Goal: Use online tool/utility: Utilize a website feature to perform a specific function

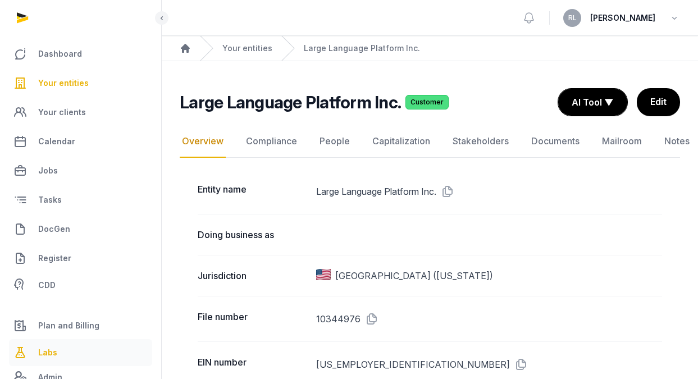
click at [52, 353] on span "Labs" at bounding box center [47, 352] width 19 height 13
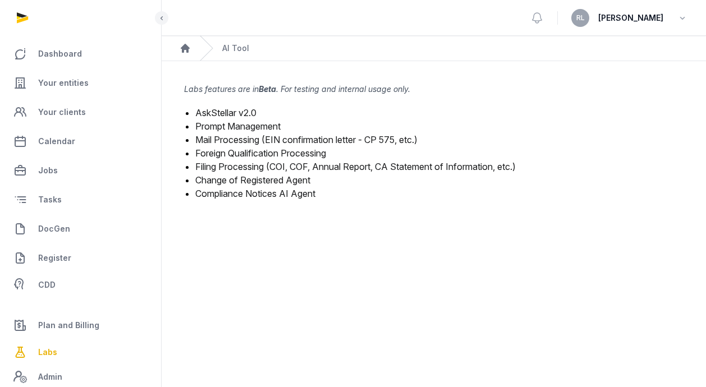
click at [298, 140] on link "Mail Processing (EIN confirmation letter - CP 575, etc.)" at bounding box center [306, 139] width 222 height 11
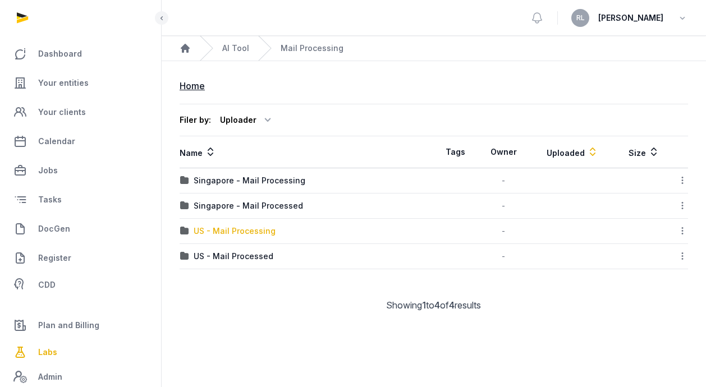
click at [257, 229] on div "US - Mail Processing" at bounding box center [235, 231] width 82 height 11
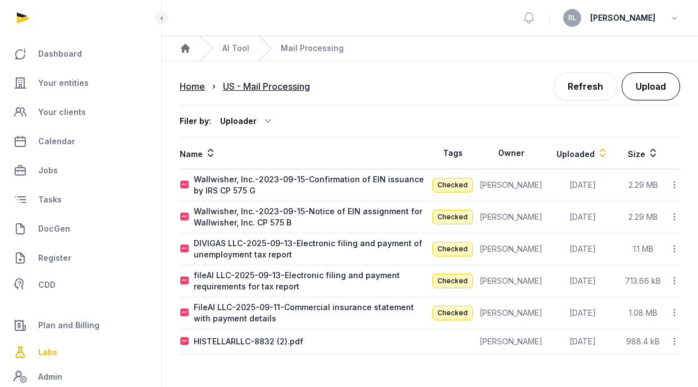
click at [651, 84] on button "Upload" at bounding box center [651, 86] width 58 height 28
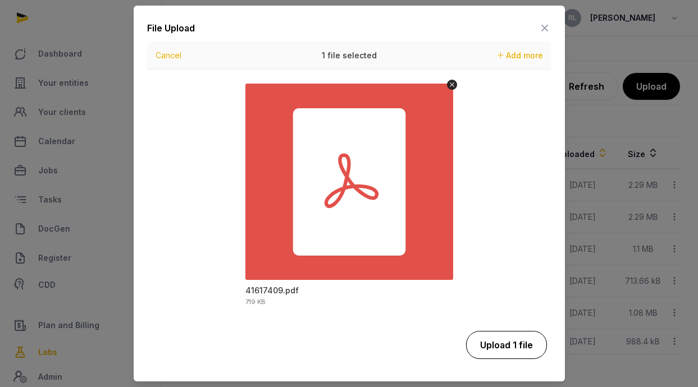
click at [514, 344] on button "Upload 1 file" at bounding box center [506, 345] width 81 height 28
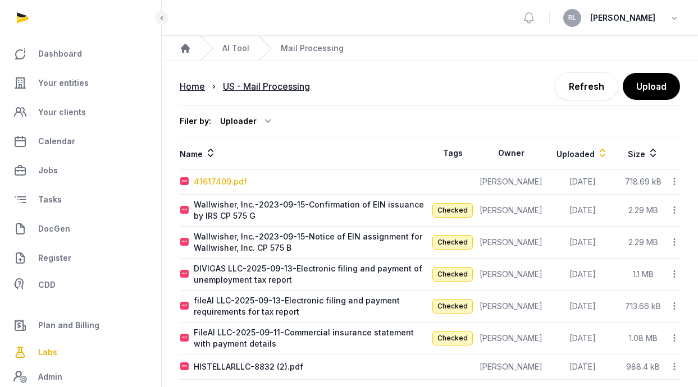
click at [235, 181] on div "41617409.pdf" at bounding box center [220, 181] width 53 height 11
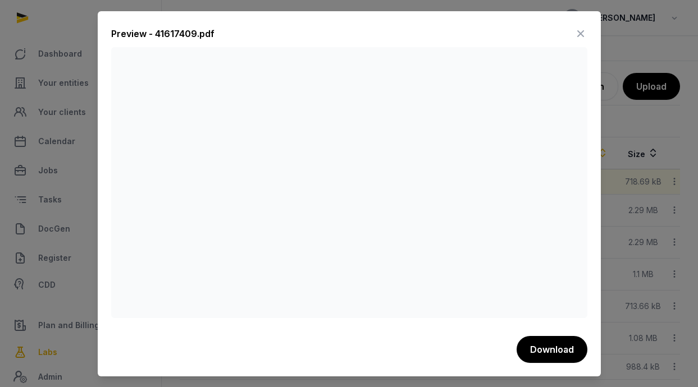
click at [585, 32] on icon at bounding box center [580, 34] width 13 height 18
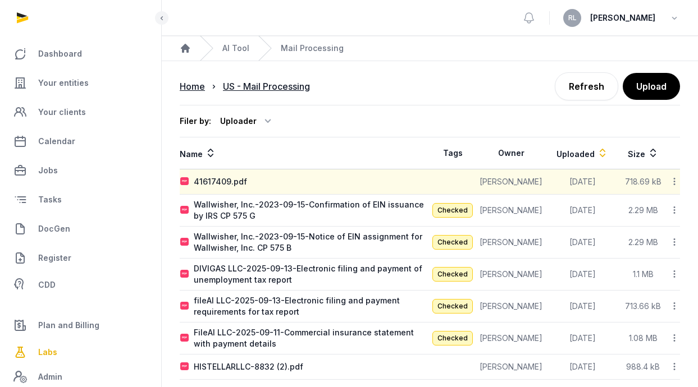
click at [676, 181] on icon at bounding box center [674, 182] width 10 height 12
click at [673, 217] on div "Reanalyze" at bounding box center [635, 211] width 90 height 20
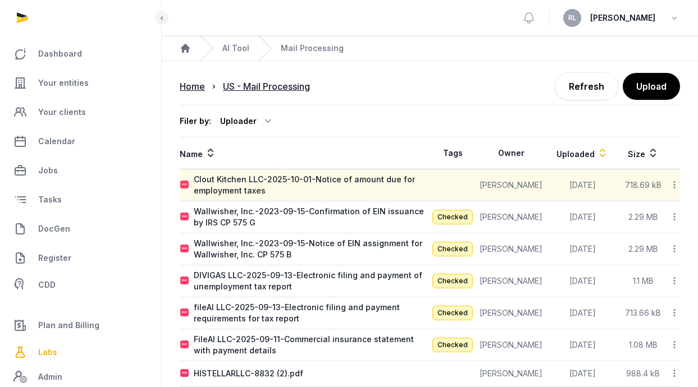
click at [672, 189] on icon at bounding box center [674, 185] width 10 height 12
click at [663, 240] on div "View" at bounding box center [635, 235] width 90 height 20
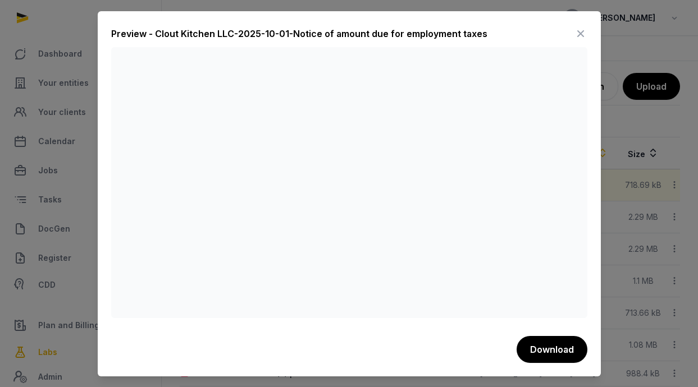
click at [580, 31] on icon at bounding box center [580, 34] width 13 height 18
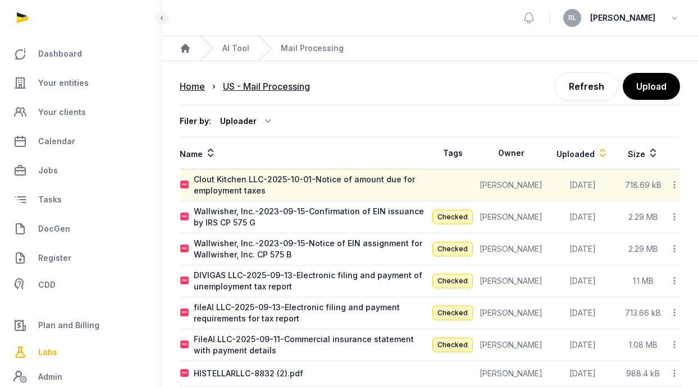
click at [672, 188] on icon at bounding box center [674, 185] width 10 height 12
click at [662, 209] on div "Reanalyze" at bounding box center [635, 214] width 90 height 20
click at [440, 51] on ol "Home AI Tool Mail Processing" at bounding box center [430, 48] width 536 height 25
click at [321, 189] on div "Clout Kitchen LLC-2025-10-01-Notice of Amount Due for employment taxes" at bounding box center [312, 185] width 236 height 22
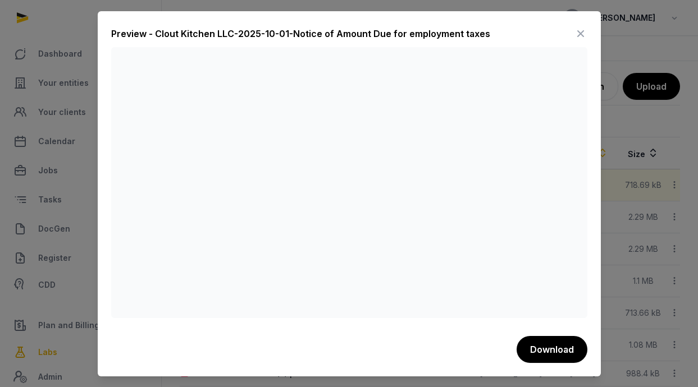
click at [578, 28] on icon at bounding box center [580, 34] width 13 height 18
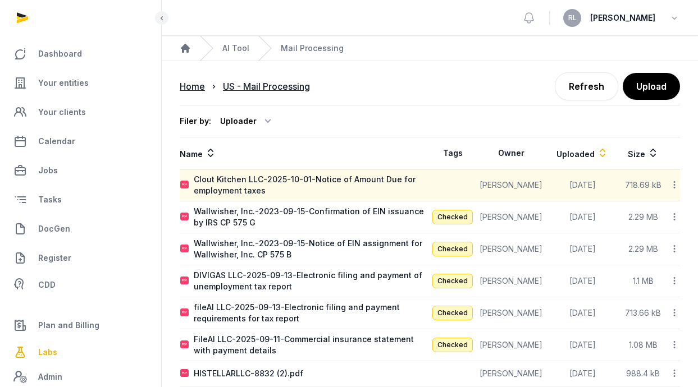
click at [673, 186] on icon at bounding box center [674, 185] width 10 height 12
click at [652, 212] on div "Reanalyze" at bounding box center [635, 214] width 90 height 20
click at [671, 184] on icon at bounding box center [674, 185] width 10 height 12
click at [661, 214] on div "Reanalyze" at bounding box center [635, 214] width 90 height 20
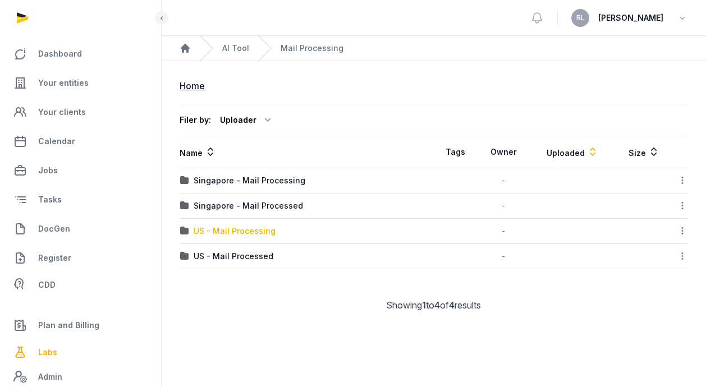
click at [224, 232] on div "US - Mail Processing" at bounding box center [235, 231] width 82 height 11
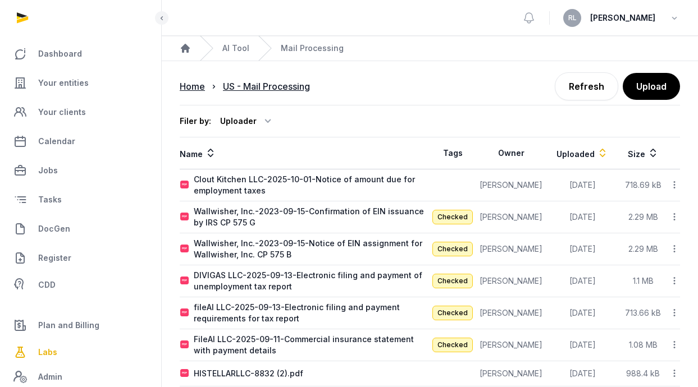
click at [677, 188] on icon at bounding box center [674, 185] width 10 height 12
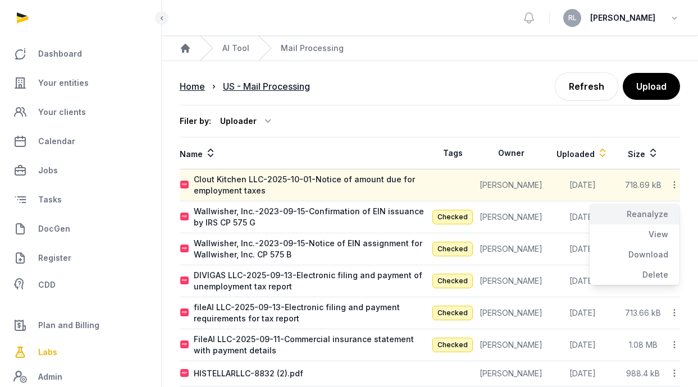
click at [632, 211] on div "Reanalyze" at bounding box center [635, 214] width 90 height 20
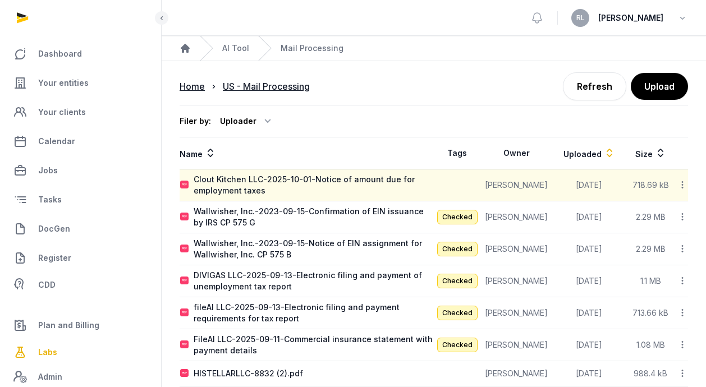
click at [682, 187] on icon at bounding box center [683, 185] width 10 height 12
click at [666, 220] on div "Reanalyze" at bounding box center [643, 214] width 90 height 20
click at [587, 98] on link "Refresh" at bounding box center [594, 86] width 63 height 28
click at [684, 190] on icon at bounding box center [683, 185] width 10 height 12
click at [673, 218] on div "Reanalyze" at bounding box center [643, 214] width 90 height 20
